Goal: Transaction & Acquisition: Purchase product/service

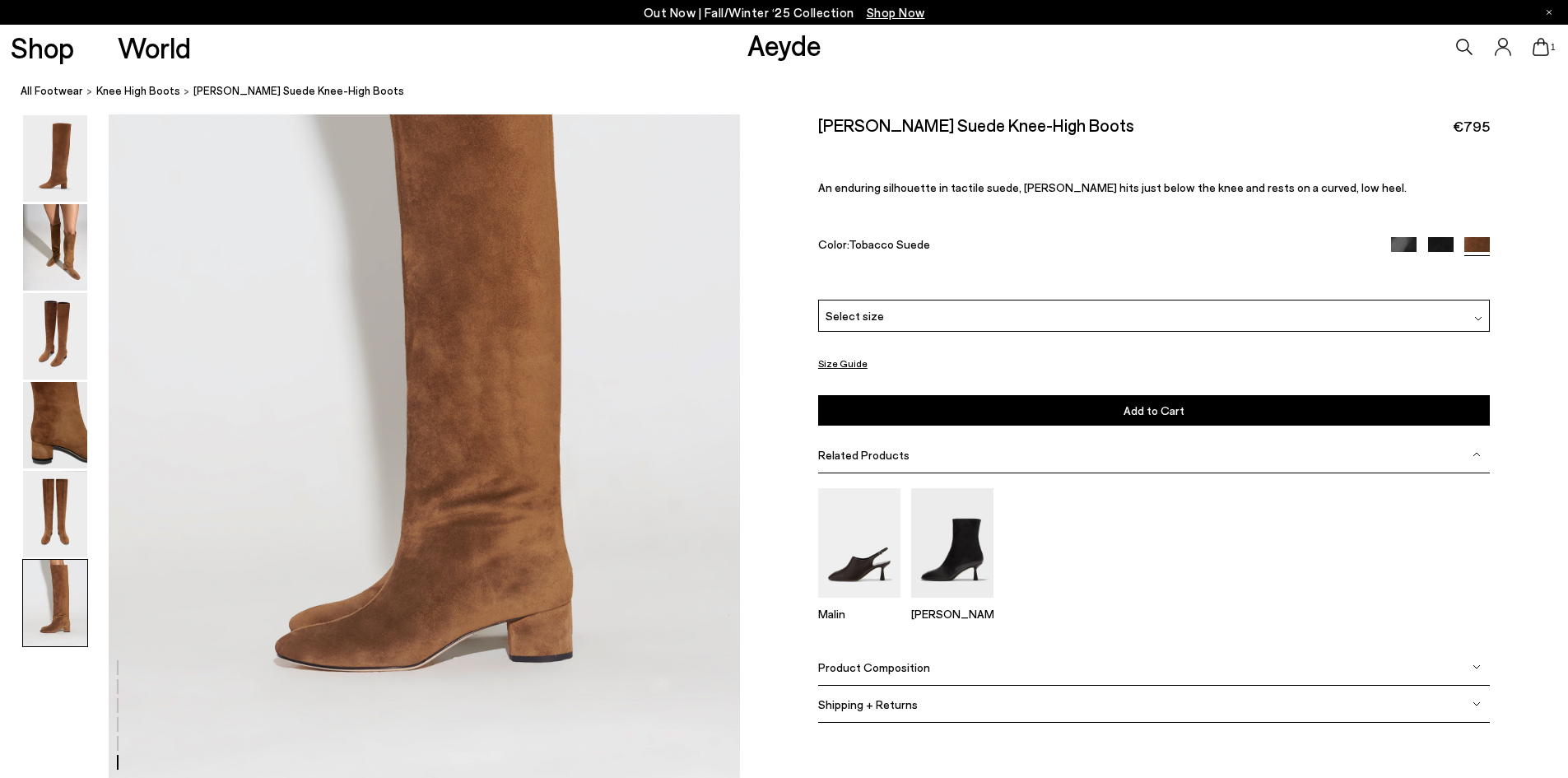
scroll to position [4526, 0]
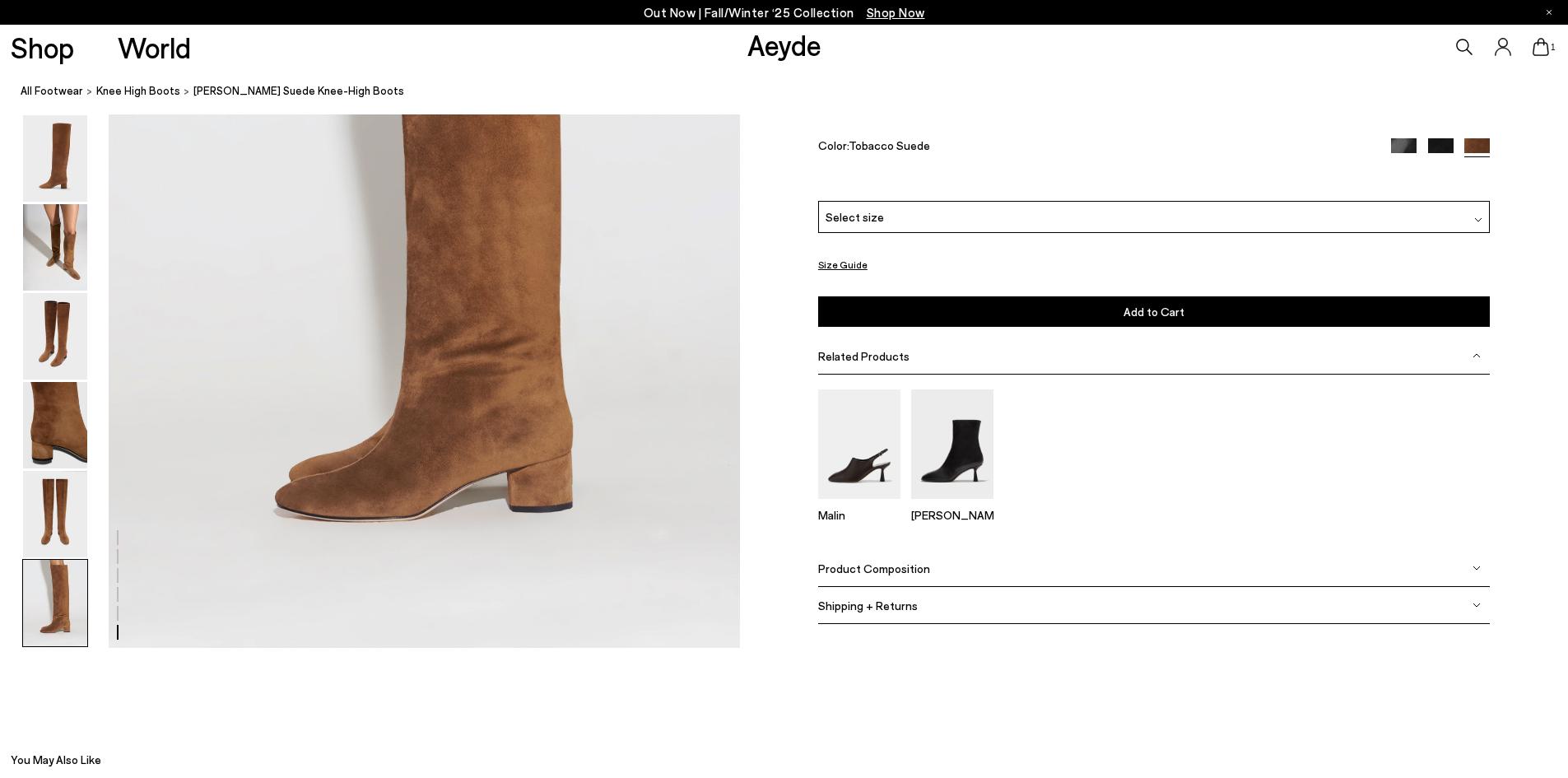
click at [684, 12] on p "Out Now | Fall/Winter ‘25 Collection Shop Now" at bounding box center [784, 12] width 281 height 21
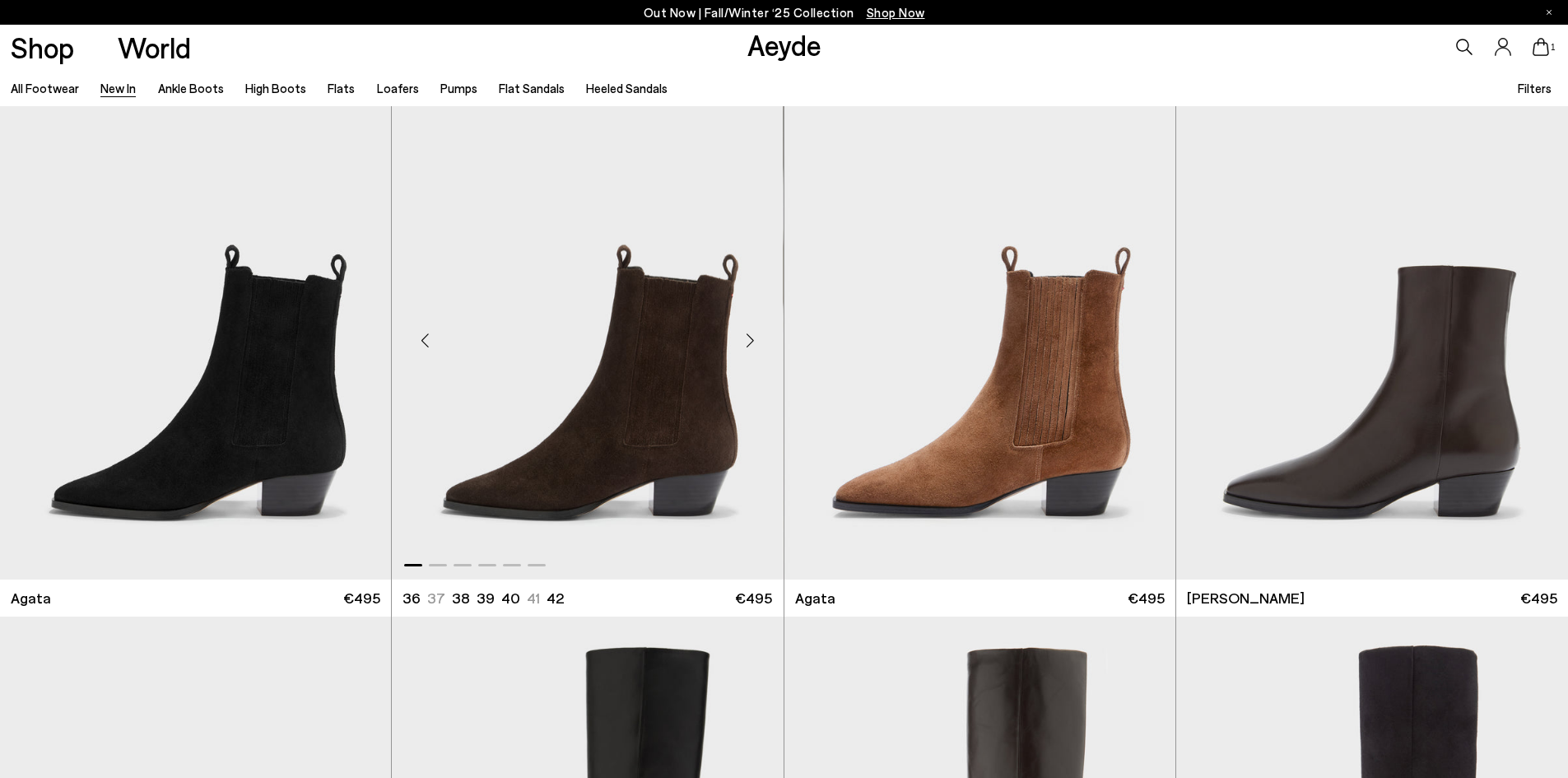
scroll to position [576, 0]
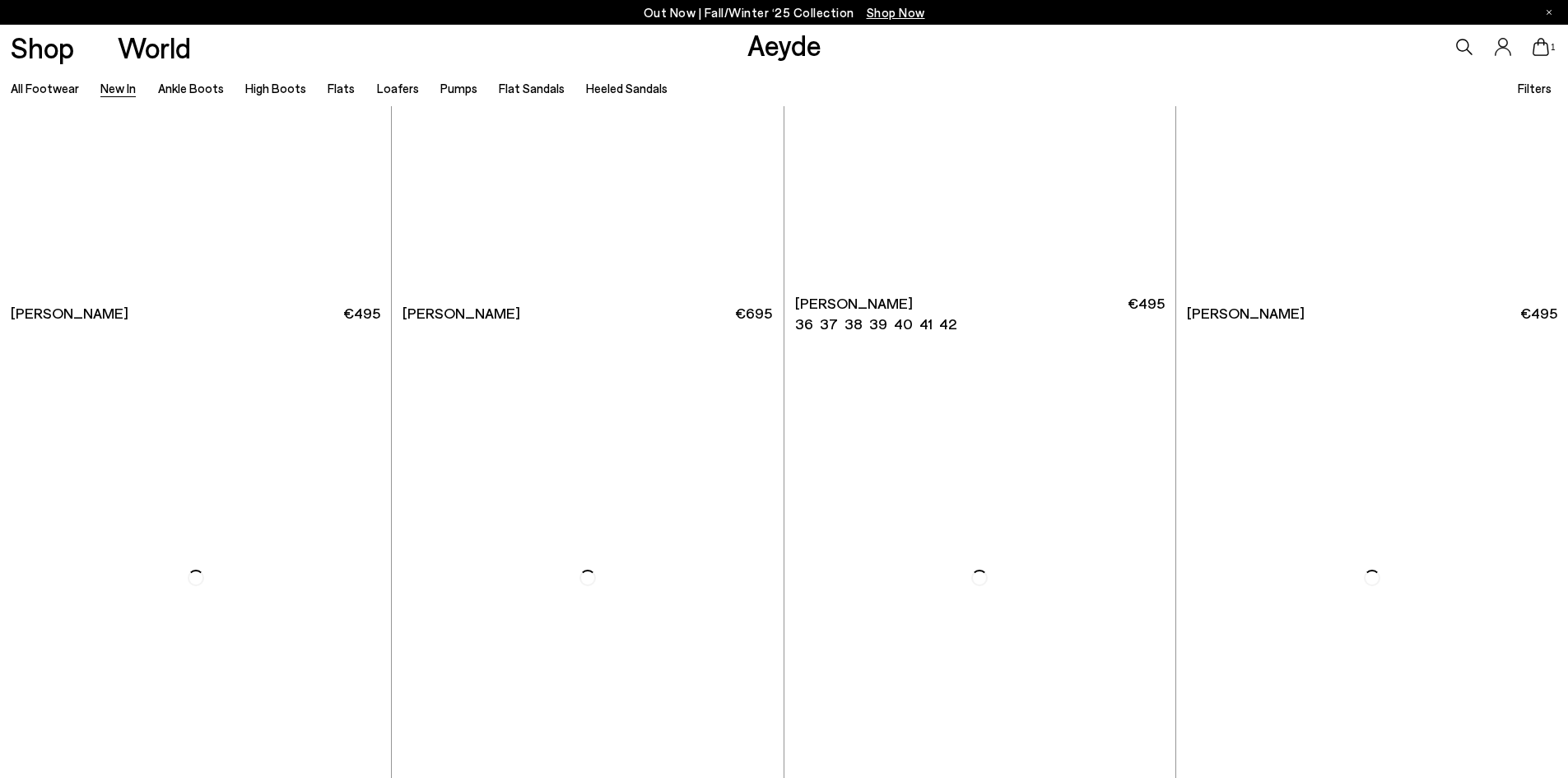
scroll to position [3209, 0]
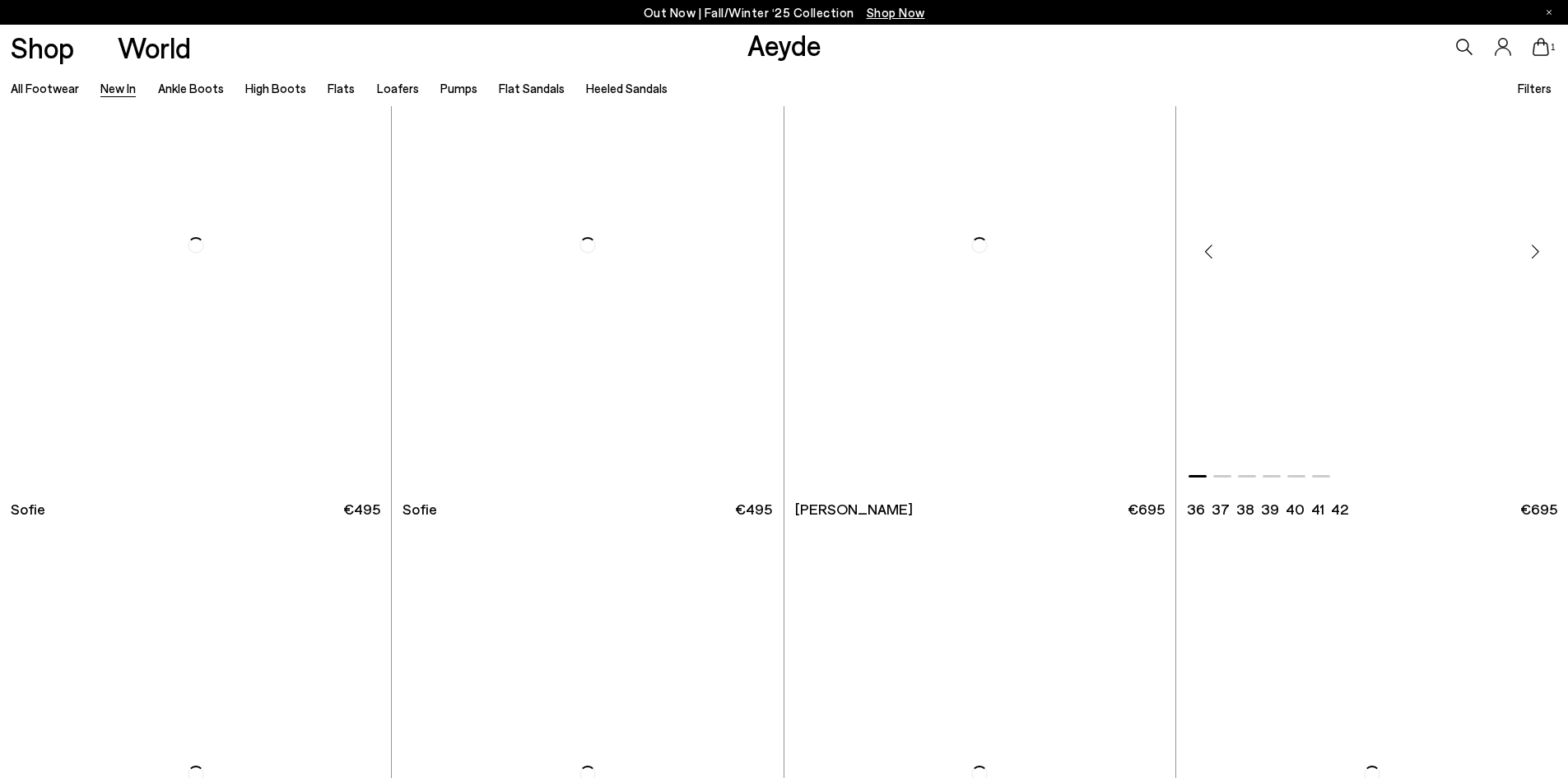
scroll to position [6995, 0]
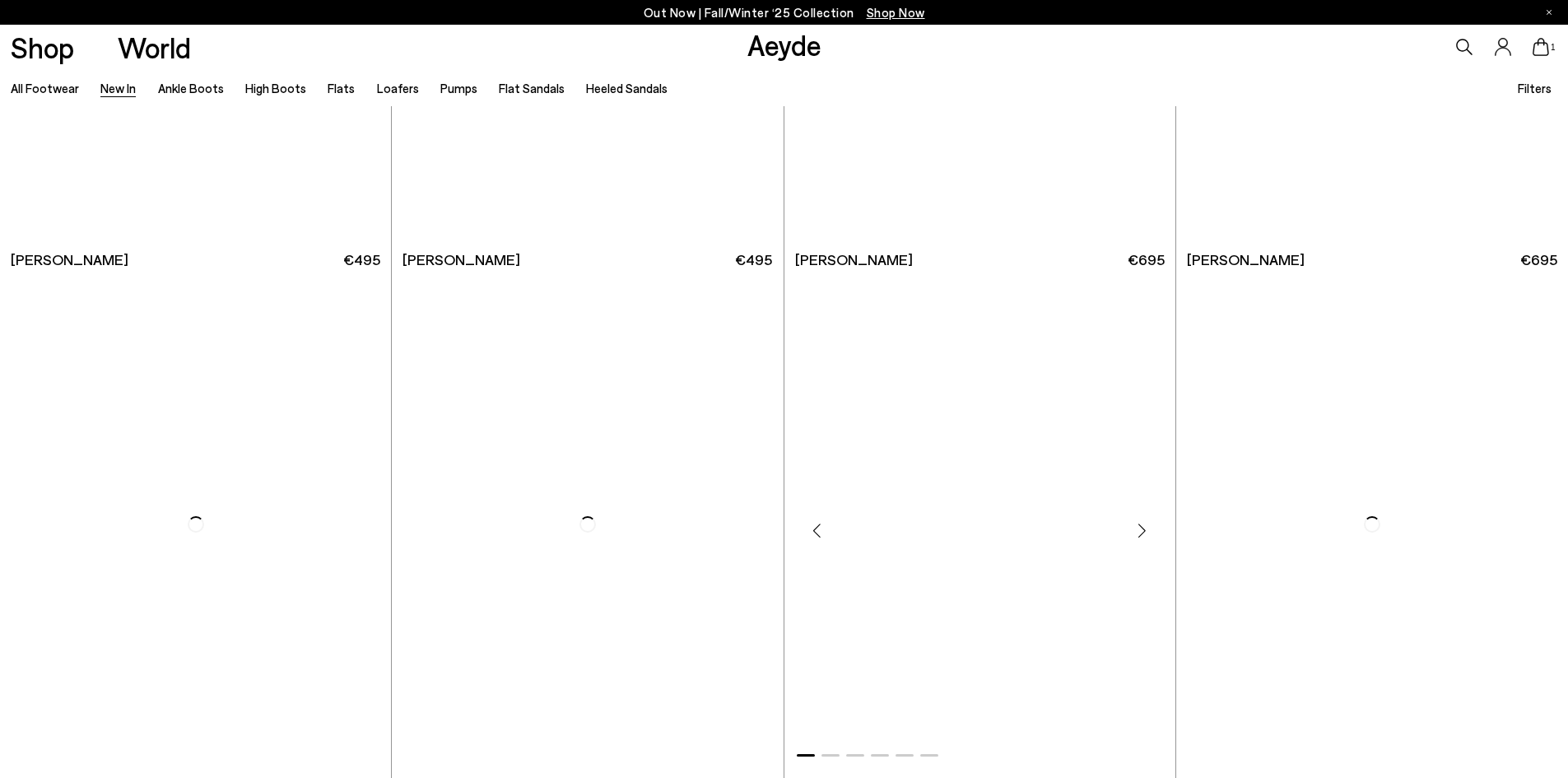
scroll to position [8970, 0]
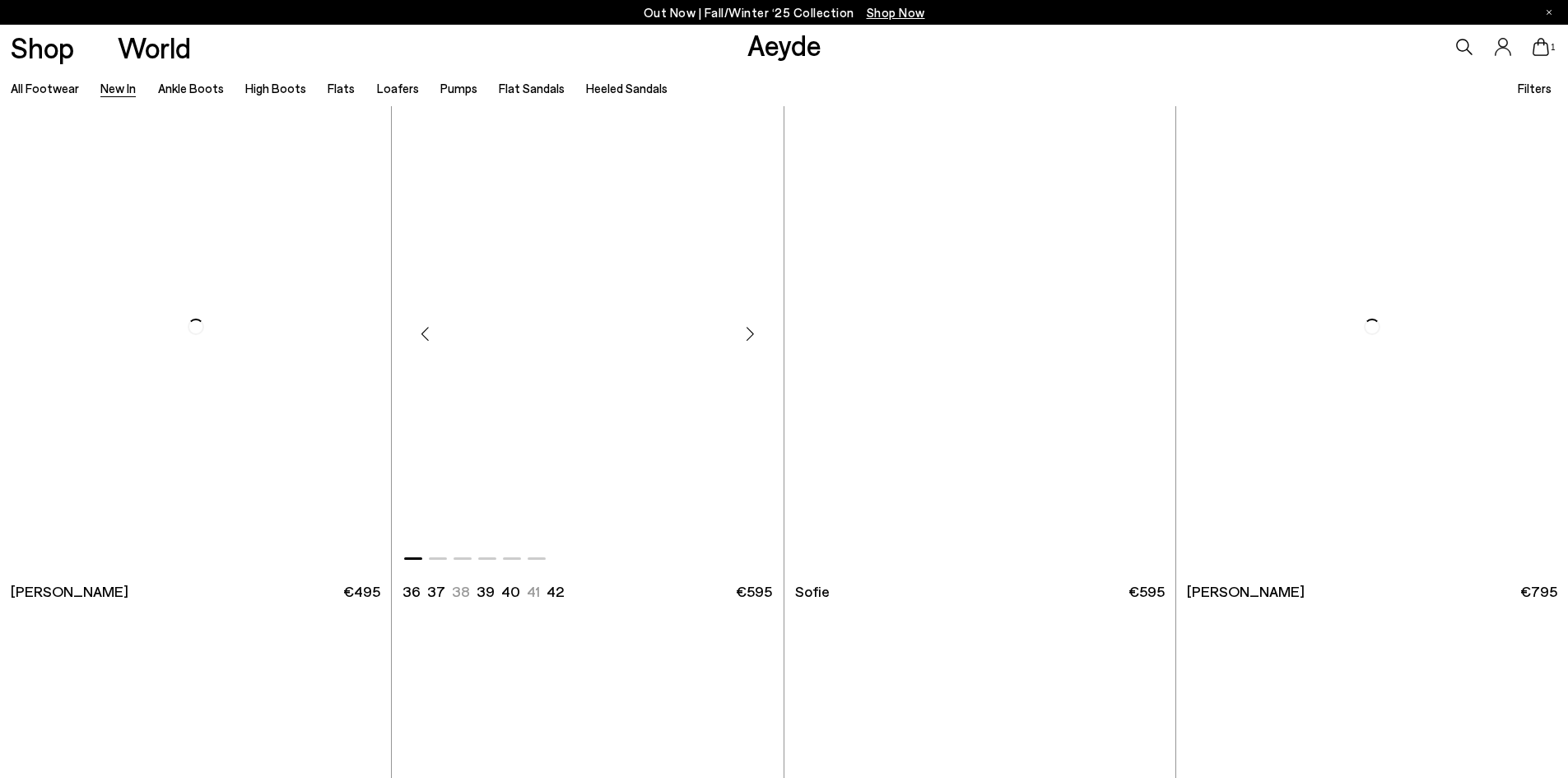
scroll to position [12262, 0]
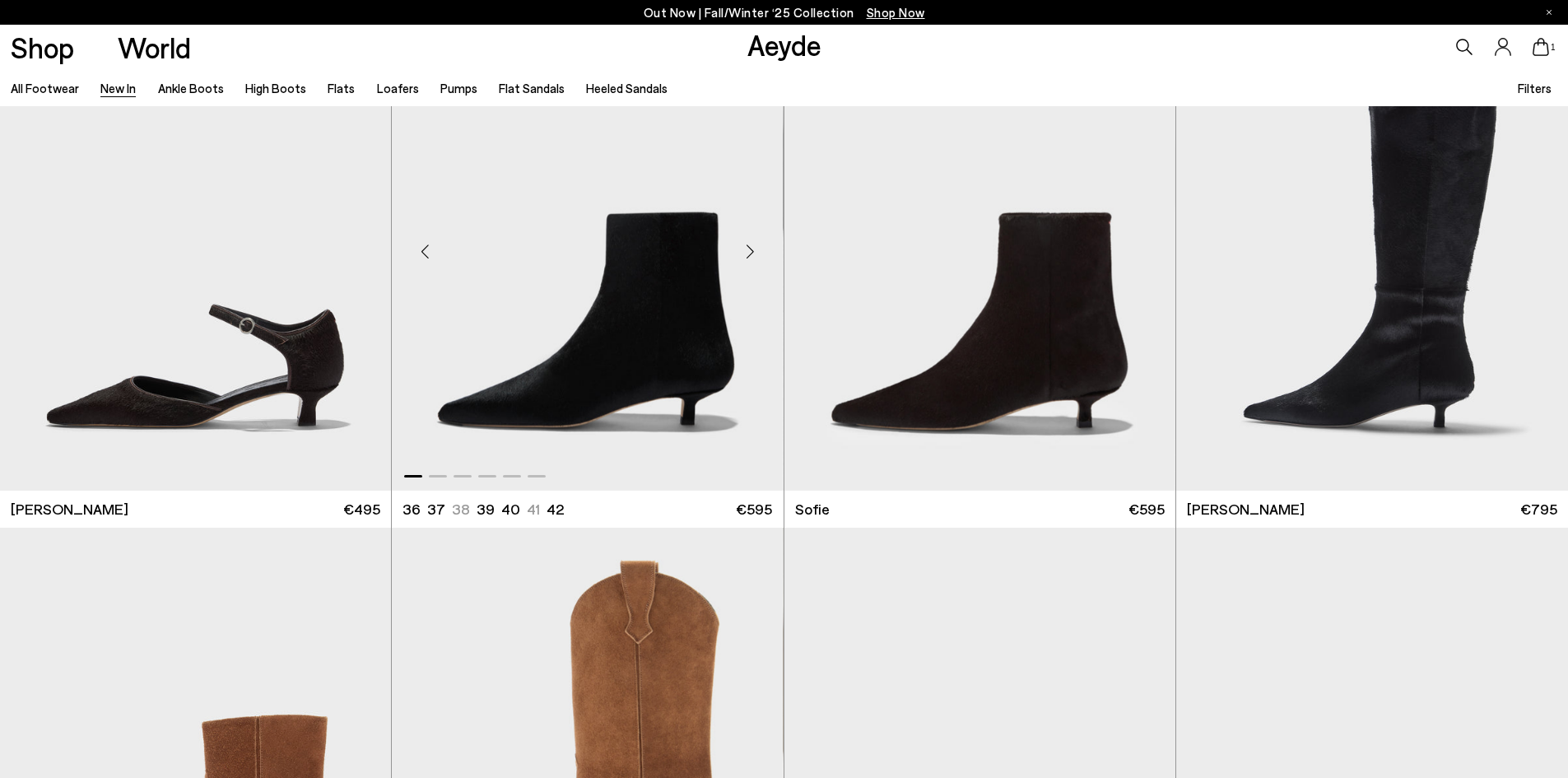
click at [669, 327] on img "1 / 6" at bounding box center [587, 244] width 391 height 492
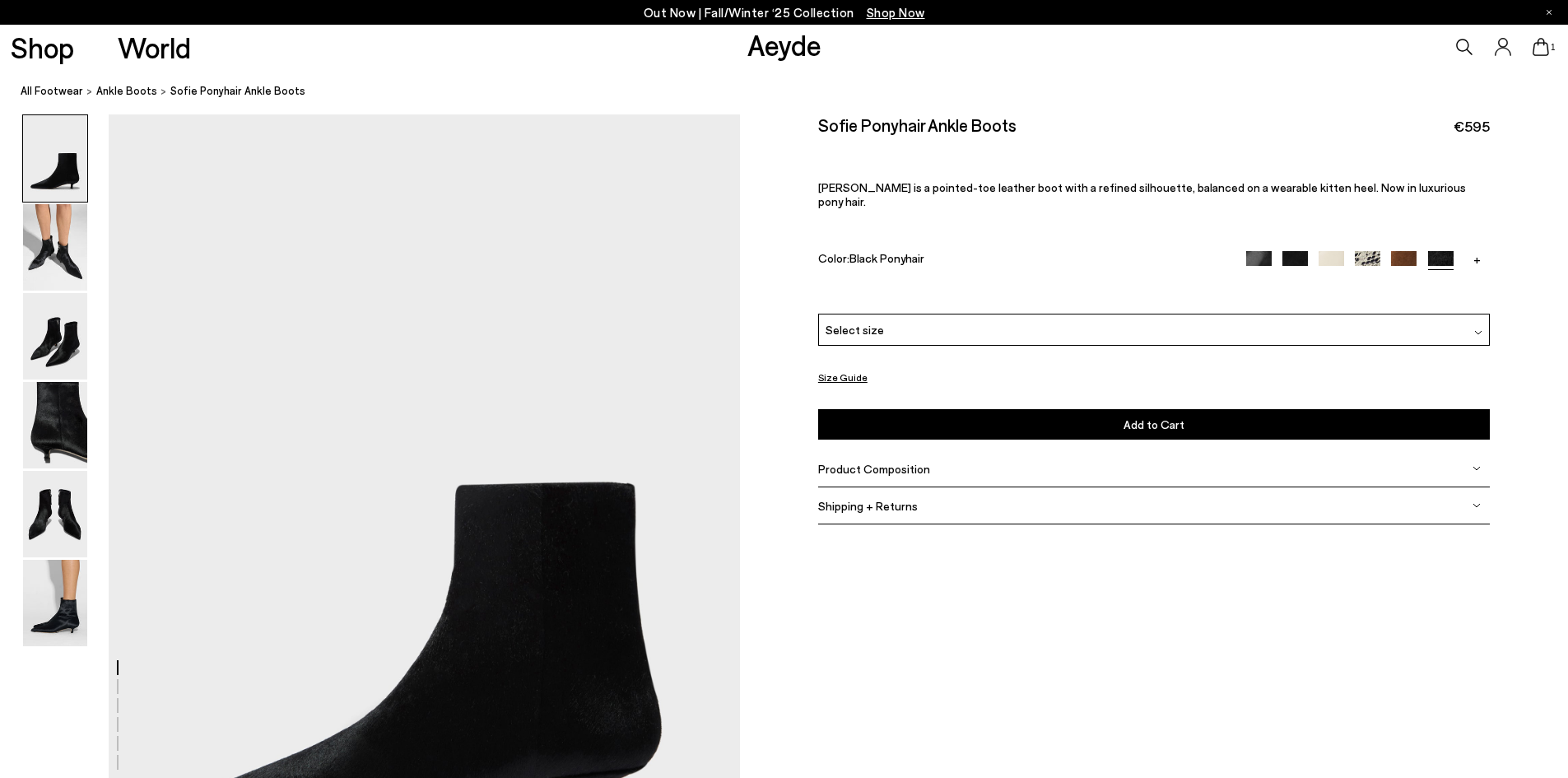
scroll to position [82, 0]
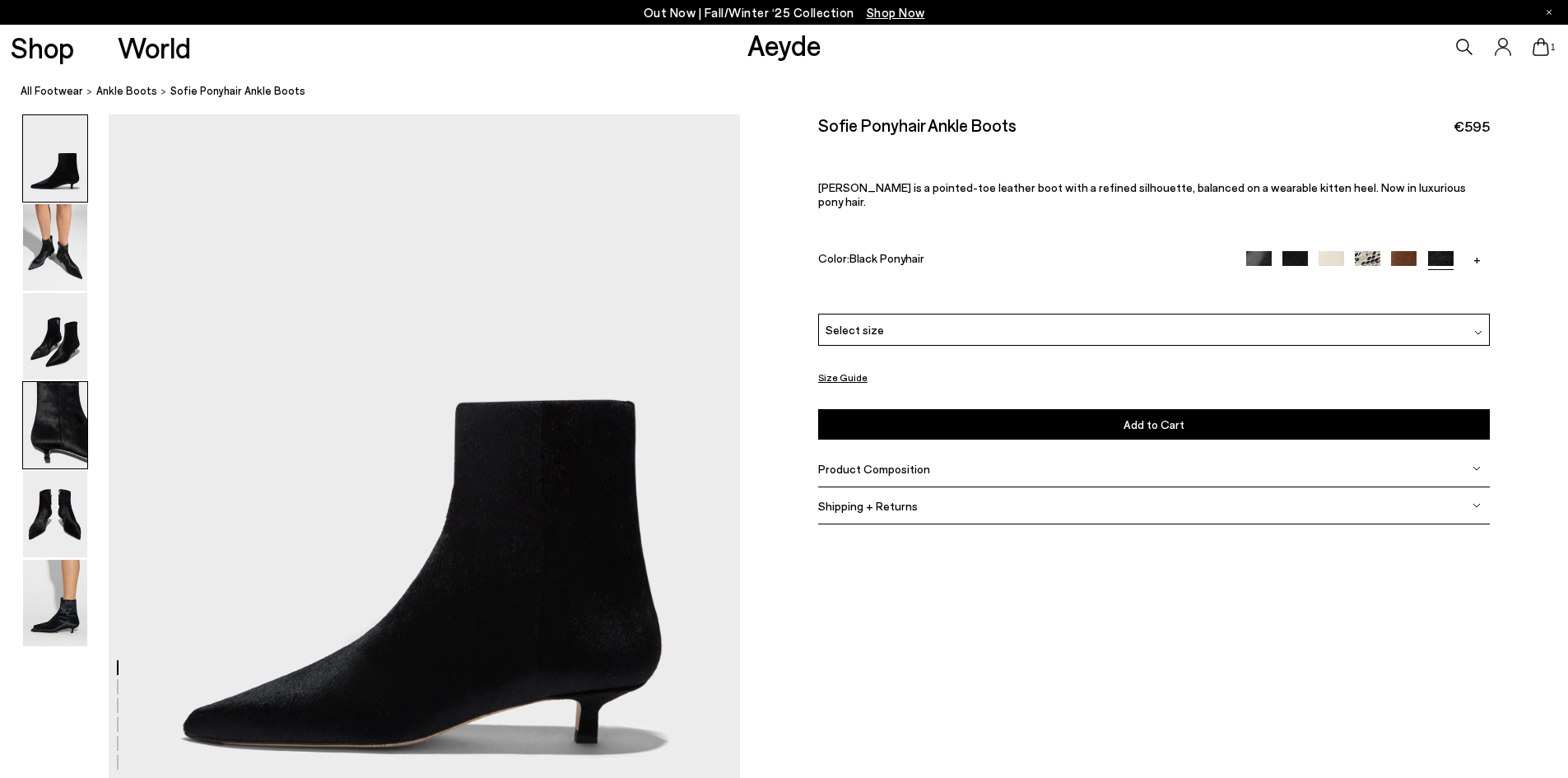
click at [63, 436] on img at bounding box center [55, 425] width 64 height 87
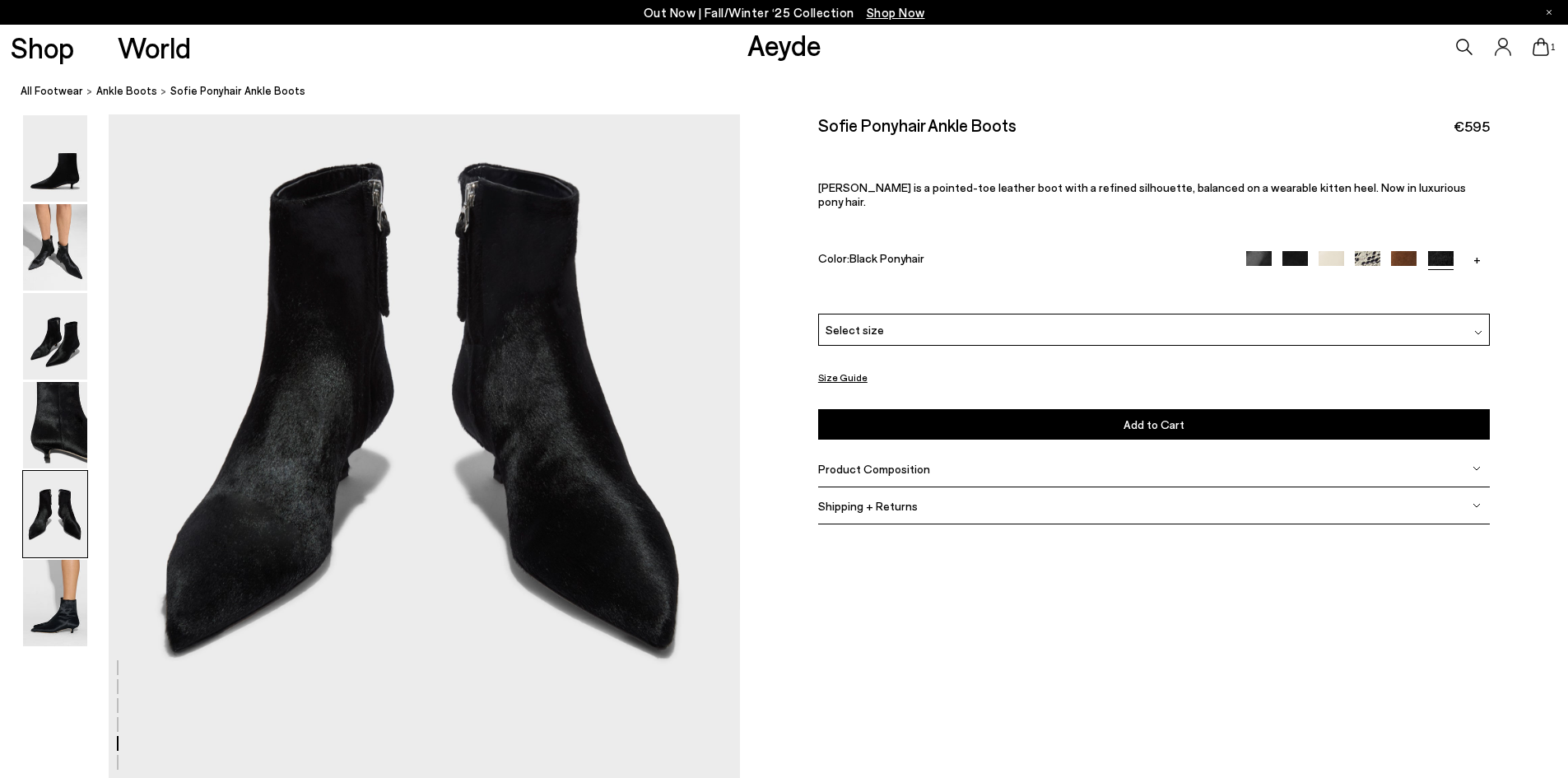
scroll to position [3520, 0]
